Goal: Navigation & Orientation: Find specific page/section

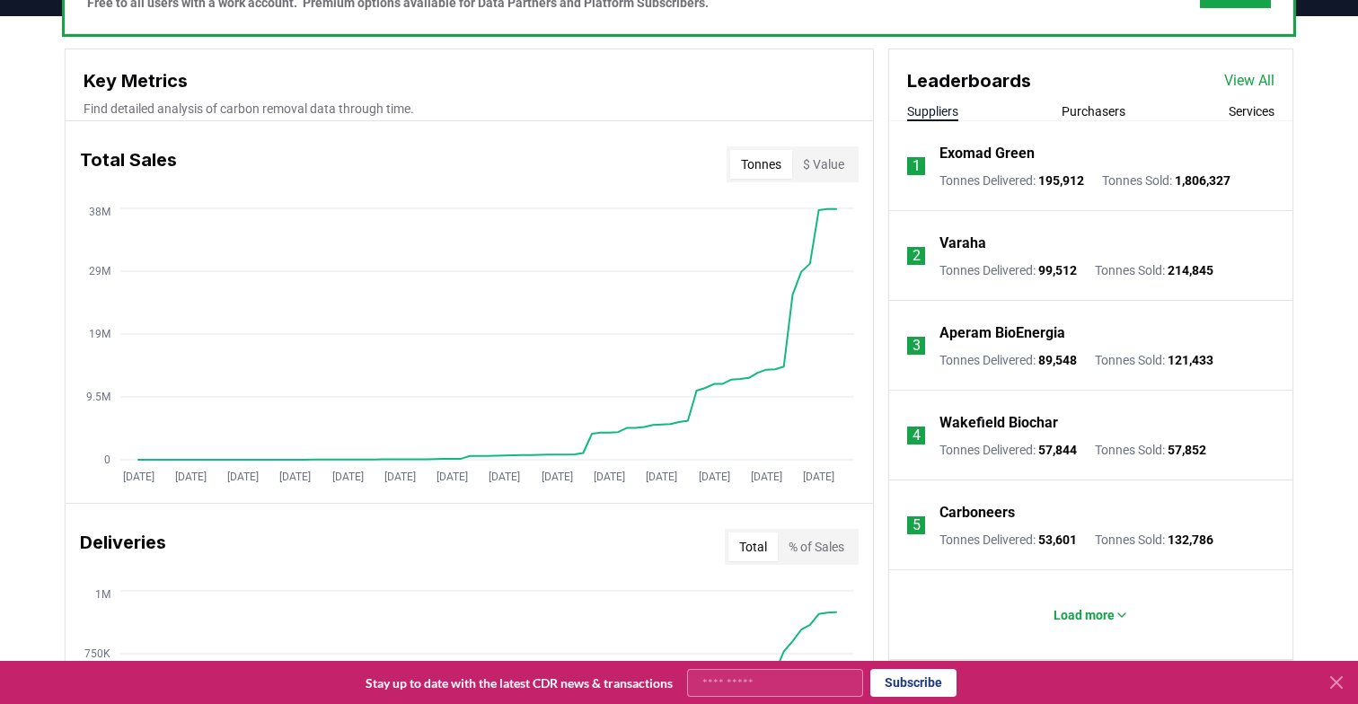
scroll to position [637, 0]
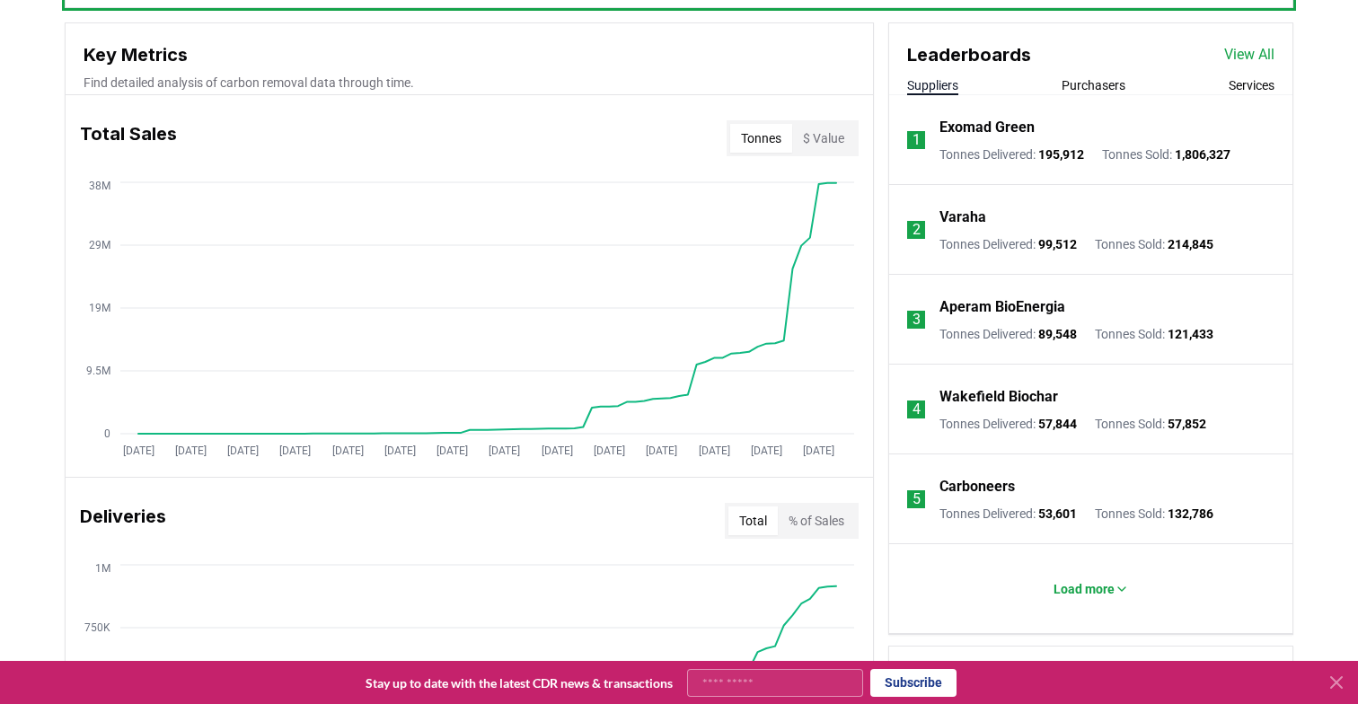
click at [1243, 50] on link "View All" at bounding box center [1249, 55] width 50 height 22
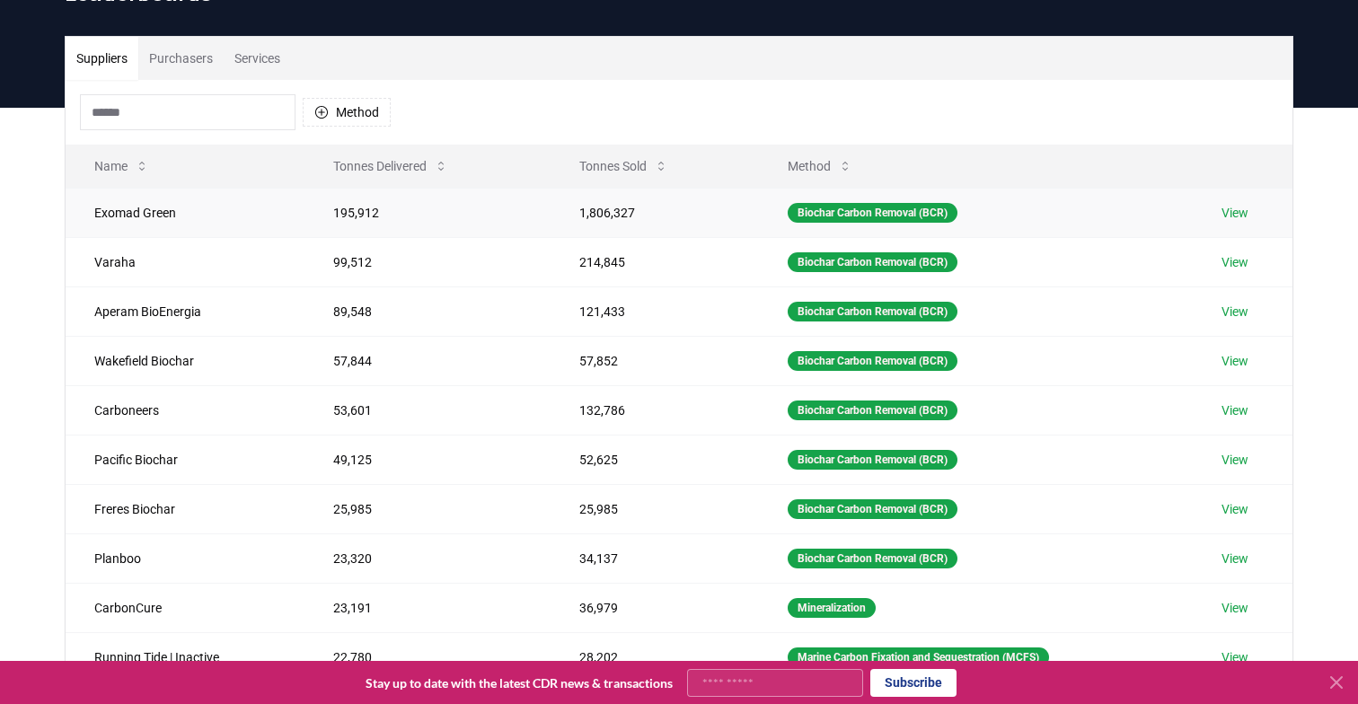
scroll to position [104, 0]
